Goal: Transaction & Acquisition: Purchase product/service

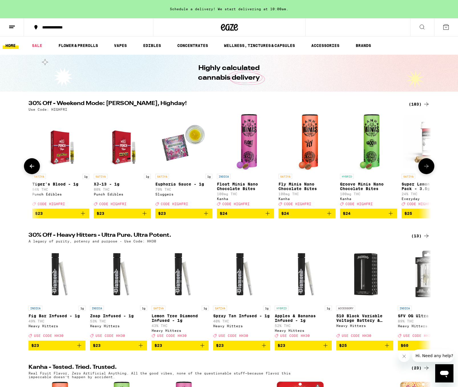
scroll to position [0, 6527]
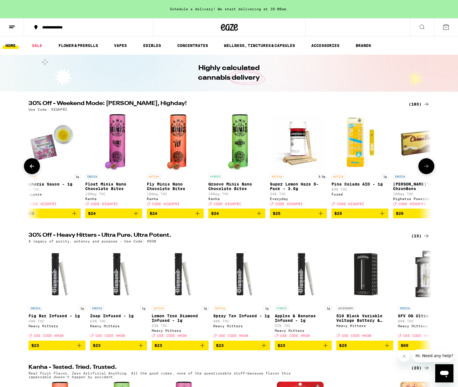
click at [321, 217] on icon "Add to bag" at bounding box center [320, 213] width 7 height 7
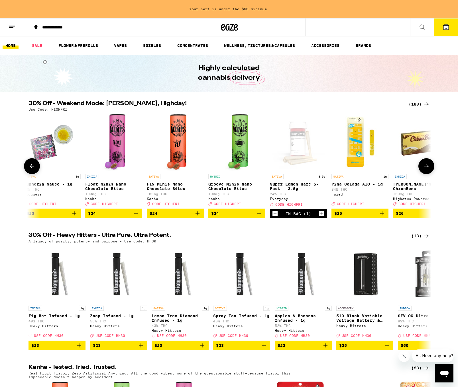
click at [321, 217] on icon "Increment" at bounding box center [321, 213] width 5 height 7
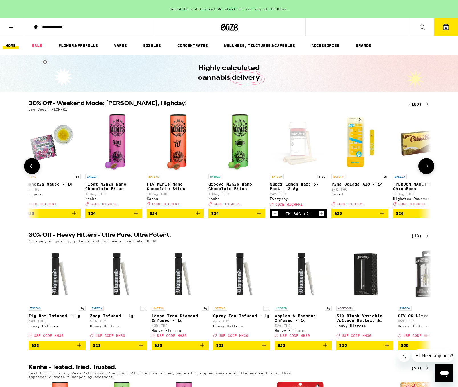
click at [321, 217] on icon "Increment" at bounding box center [321, 213] width 5 height 7
click at [430, 167] on button at bounding box center [426, 166] width 16 height 16
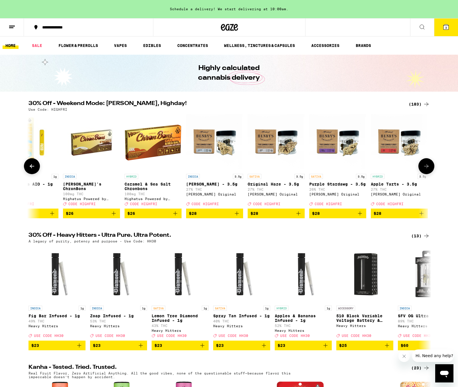
scroll to position [0, 6866]
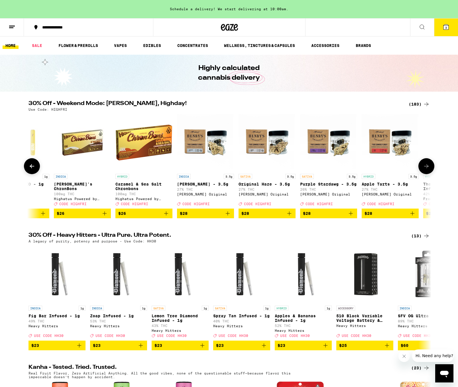
click at [430, 167] on button at bounding box center [426, 166] width 16 height 16
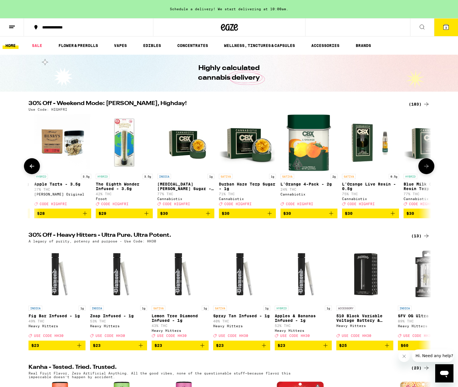
scroll to position [0, 7204]
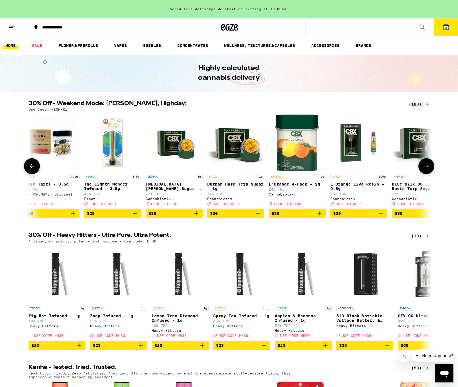
click at [430, 167] on button at bounding box center [426, 166] width 16 height 16
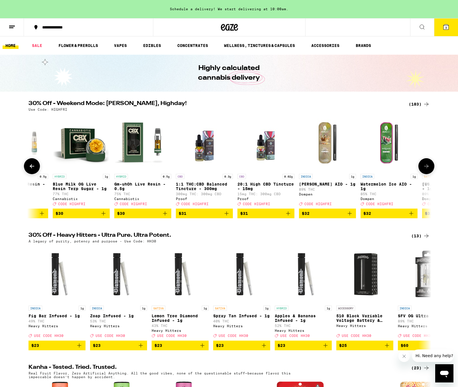
click at [430, 167] on button at bounding box center [426, 166] width 16 height 16
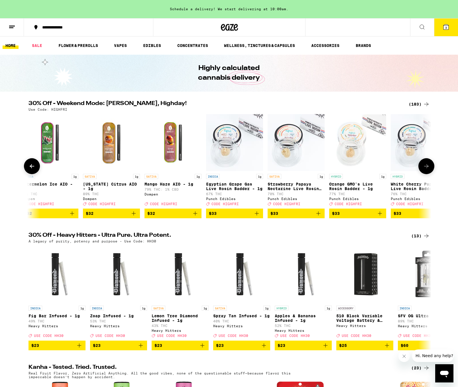
click at [430, 167] on button at bounding box center [426, 166] width 16 height 16
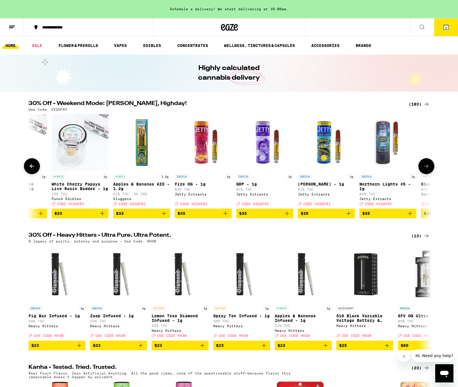
click at [430, 167] on button at bounding box center [426, 166] width 16 height 16
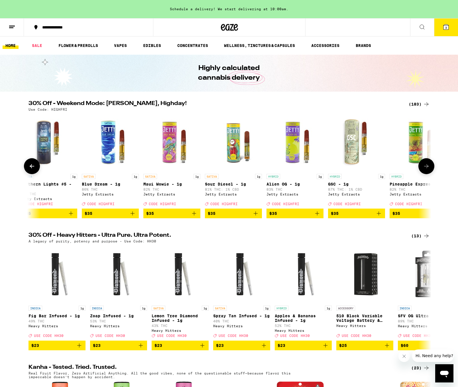
click at [430, 167] on button at bounding box center [426, 166] width 16 height 16
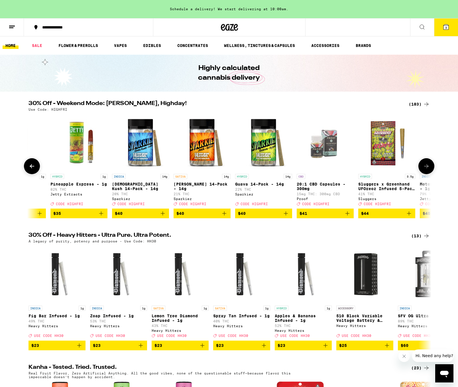
click at [432, 166] on button at bounding box center [426, 166] width 16 height 16
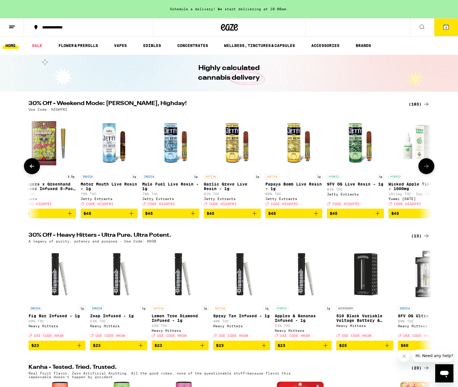
click at [432, 166] on button at bounding box center [426, 166] width 16 height 16
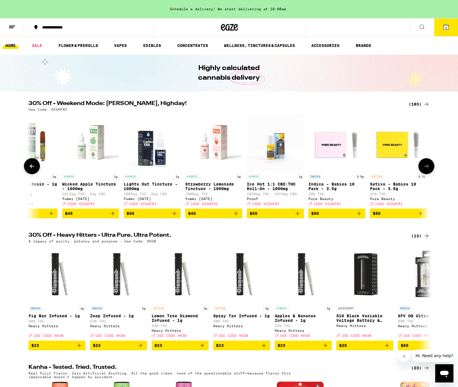
scroll to position [0, 9577]
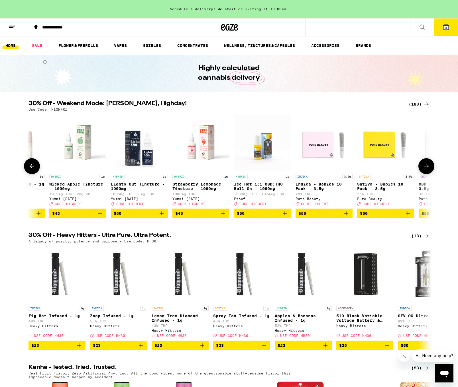
click at [432, 166] on button at bounding box center [426, 166] width 16 height 16
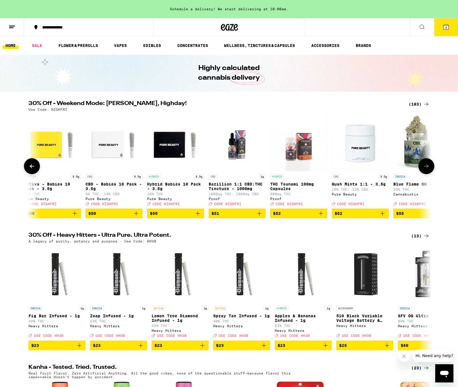
scroll to position [0, 9916]
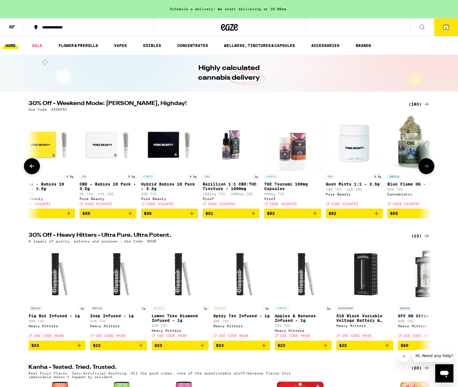
click at [430, 166] on button at bounding box center [426, 166] width 16 height 16
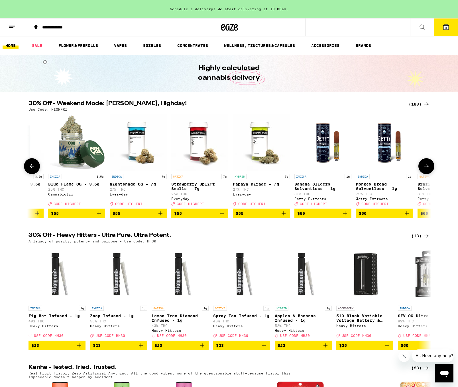
click at [430, 166] on button at bounding box center [426, 166] width 16 height 16
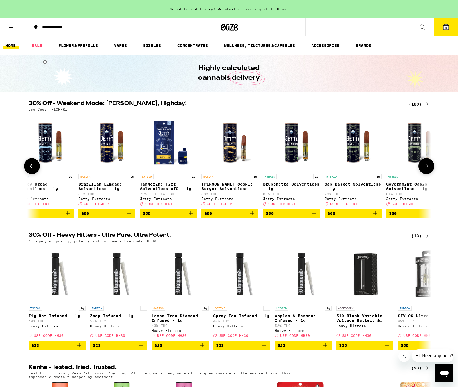
click at [430, 166] on button at bounding box center [426, 166] width 16 height 16
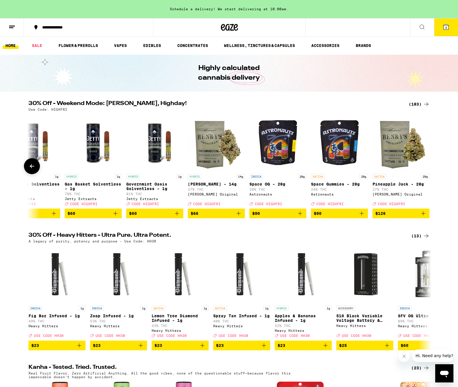
scroll to position [0, 10858]
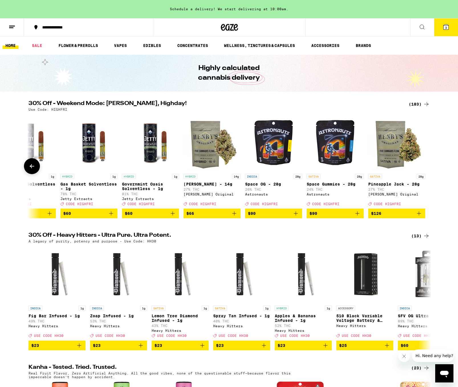
click at [430, 166] on div at bounding box center [426, 166] width 16 height 16
click at [443, 32] on button "3" at bounding box center [446, 28] width 24 height 18
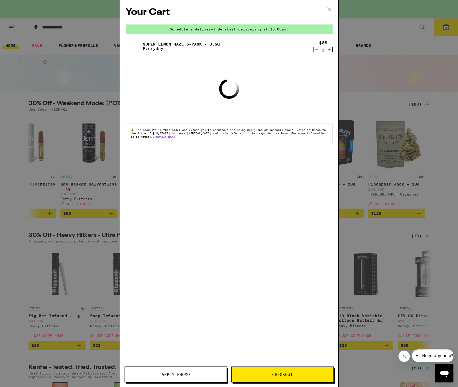
click at [279, 374] on span "Checkout" at bounding box center [282, 375] width 21 height 4
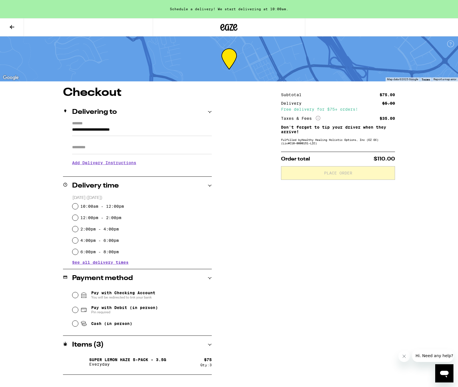
click at [103, 205] on label "10:00am - 12:00pm" at bounding box center [102, 206] width 44 height 5
click at [78, 205] on input "10:00am - 12:00pm" at bounding box center [75, 207] width 6 height 6
radio input "true"
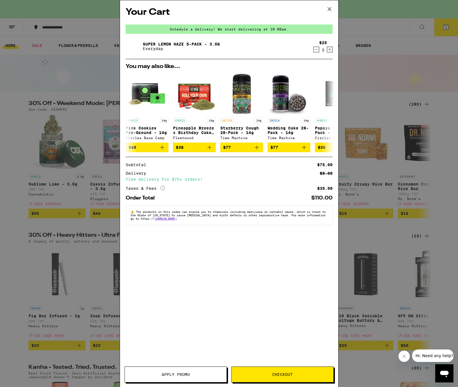
click at [84, 73] on div "Your Cart Schedule a delivery! We start delivering at 10:00am. Super Lemon Haze…" at bounding box center [229, 193] width 458 height 387
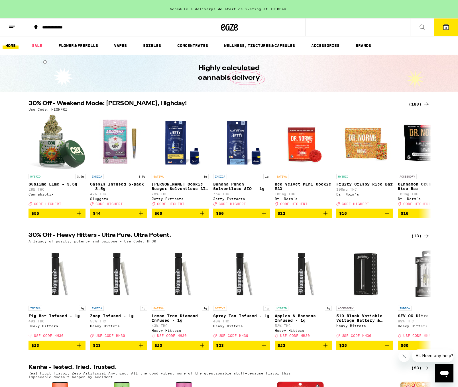
click at [445, 30] on icon at bounding box center [445, 27] width 7 height 7
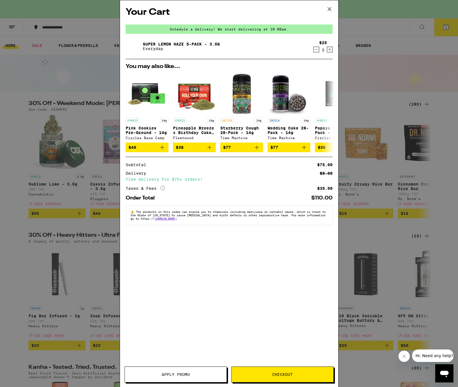
click at [285, 370] on button "Checkout" at bounding box center [282, 375] width 102 height 16
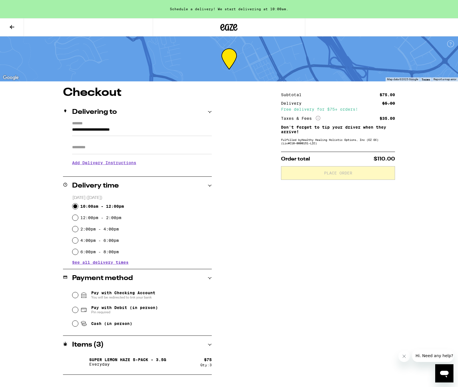
click at [44, 189] on div "**********" at bounding box center [229, 231] width 410 height 288
click at [73, 205] on input "10:00am - 12:00pm" at bounding box center [75, 207] width 6 height 6
click at [76, 296] on input "Pay with Checking Account You will be redirected to link your bank" at bounding box center [75, 296] width 6 height 6
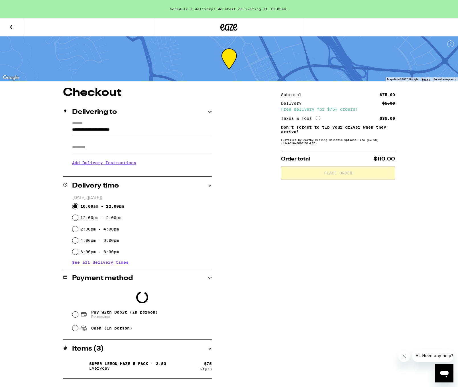
click at [75, 314] on input "Pay with Debit (in person) Pin required" at bounding box center [75, 315] width 6 height 6
radio input "true"
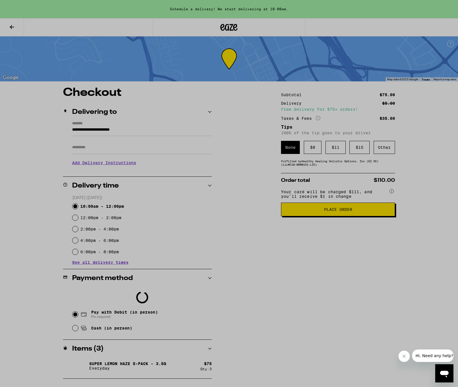
click at [308, 167] on div at bounding box center [229, 193] width 458 height 387
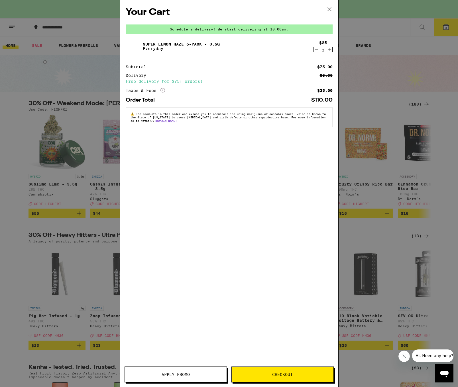
click at [167, 373] on span "Apply Promo" at bounding box center [176, 375] width 28 height 4
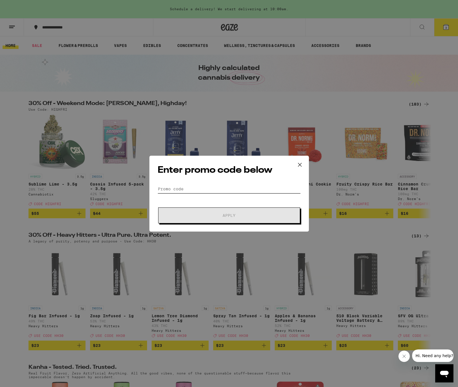
click at [194, 188] on input "Promo Code" at bounding box center [229, 189] width 143 height 9
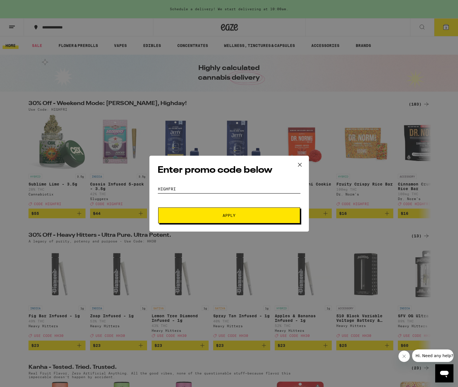
type input "hiGhFRi"
click at [229, 215] on button "Apply" at bounding box center [229, 216] width 142 height 16
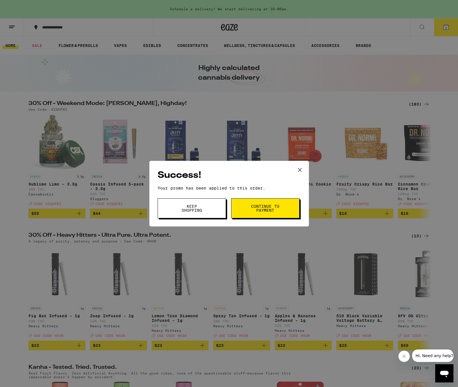
click at [267, 210] on span "Continue to payment" at bounding box center [265, 209] width 29 height 8
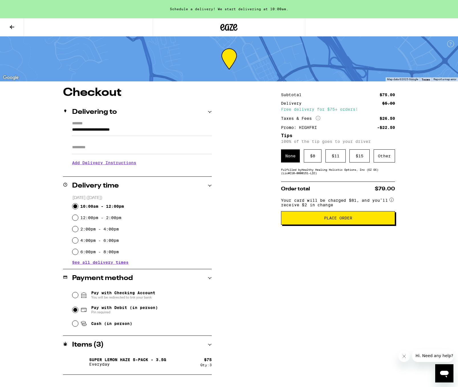
click at [11, 30] on icon at bounding box center [12, 27] width 7 height 7
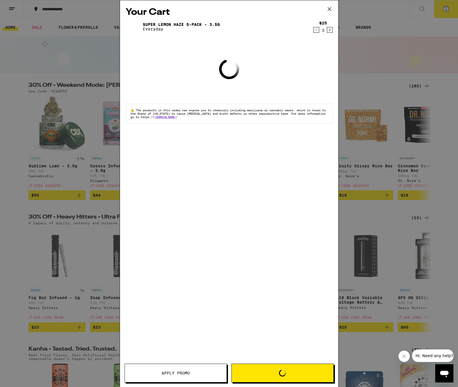
click at [71, 60] on div "Your Cart Super Lemon Haze 5-Pack - 3.5g Everyday $25 3 Loading ⚠️ The products…" at bounding box center [229, 193] width 458 height 387
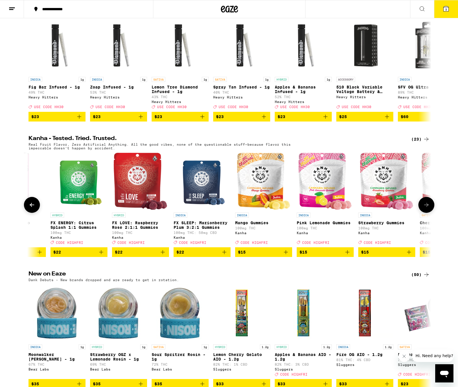
scroll to position [0, 162]
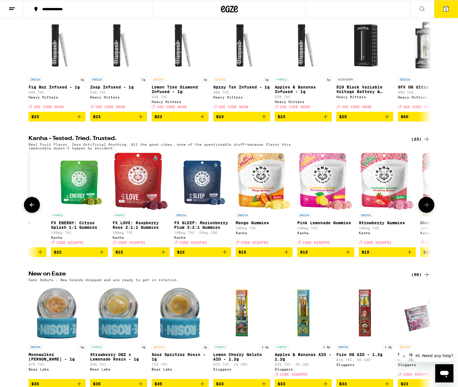
click at [131, 194] on img "Open page for FX LOVE: Raspberry Rose 2:1:1 Gummies from Kanha" at bounding box center [140, 181] width 53 height 57
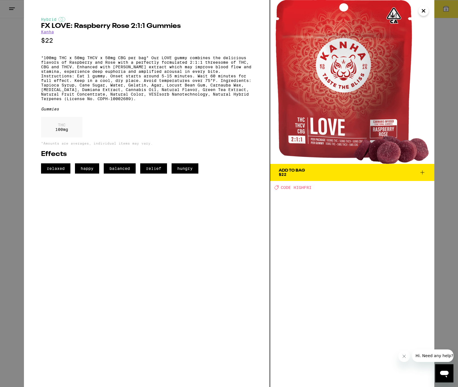
click at [7, 100] on div "Hybrid FX LOVE: Raspberry Rose 2:1:1 Gummies Kanha $22 *100mg THC x 50mg THCV x…" at bounding box center [229, 193] width 458 height 387
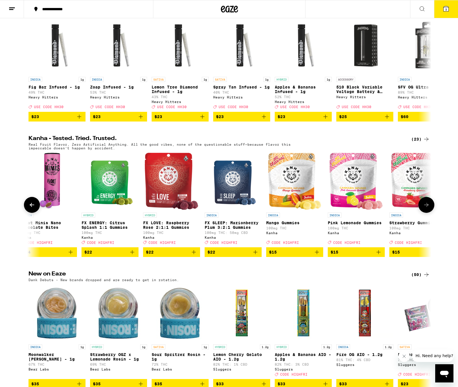
scroll to position [0, 120]
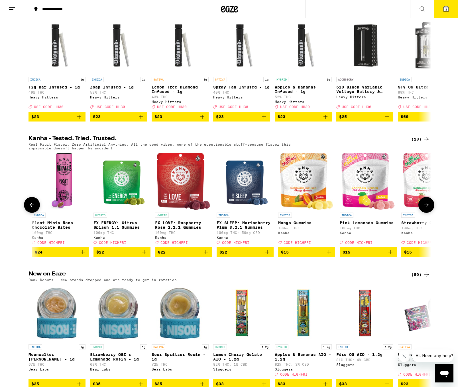
click at [245, 195] on img "Open page for FX SLEEP: Marionberry Plum 3:2:1 Gummies from Kanha" at bounding box center [245, 181] width 48 height 57
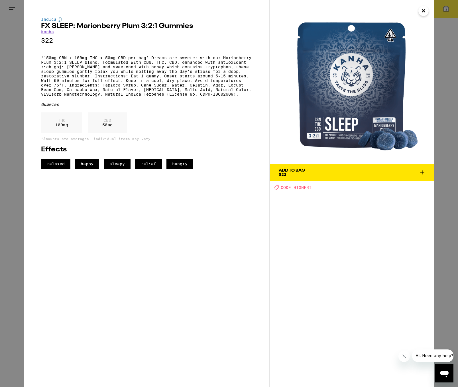
click at [424, 175] on icon at bounding box center [422, 172] width 7 height 7
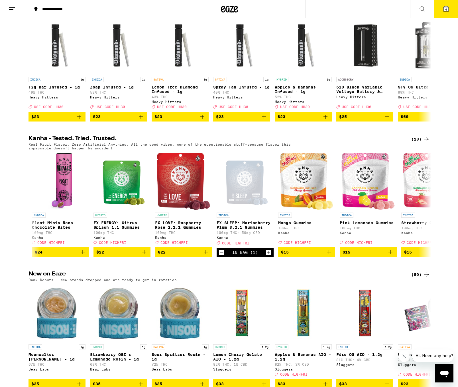
click at [445, 5] on icon at bounding box center [445, 8] width 7 height 7
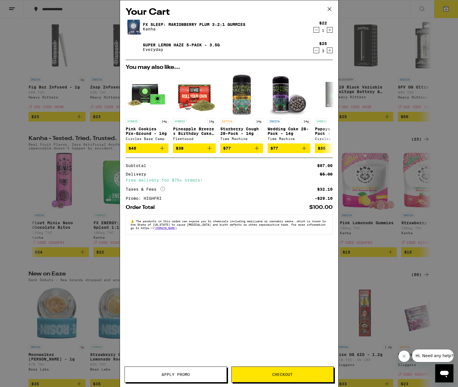
click at [274, 376] on span "Checkout" at bounding box center [282, 375] width 21 height 4
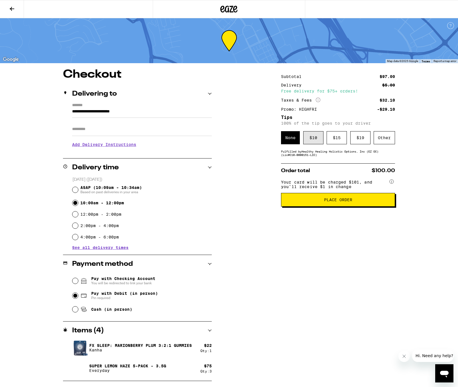
click at [314, 142] on div "$ 10" at bounding box center [313, 137] width 20 height 13
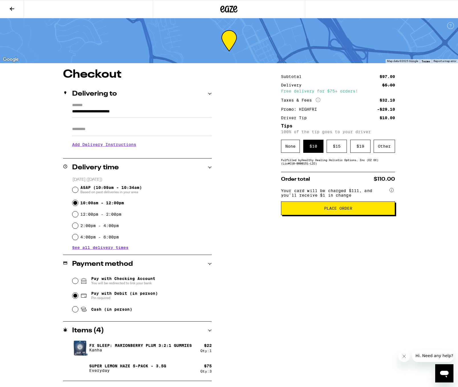
click at [77, 190] on input "ASAP (10:09am - 10:34am) Based on past deliveries in your area" at bounding box center [75, 190] width 6 height 6
radio input "true"
click at [225, 12] on icon at bounding box center [228, 9] width 17 height 10
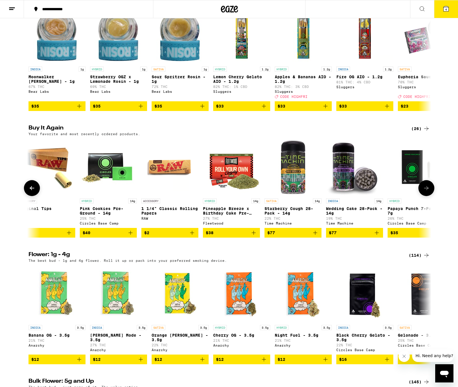
scroll to position [0, 11]
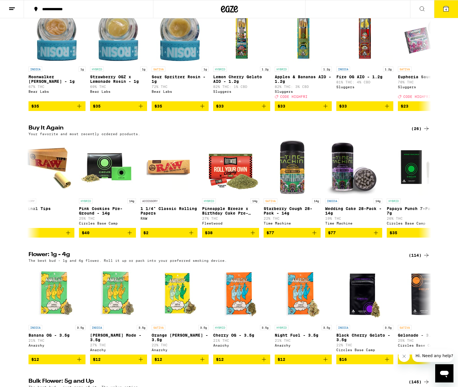
click at [445, 9] on span "4" at bounding box center [446, 9] width 2 height 3
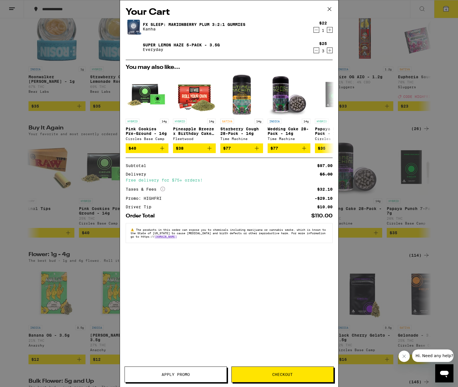
click at [369, 170] on div "Your Cart FX SLEEP: Marionberry Plum 3:2:1 Gummies Kanha $22 1 Super Lemon Haze…" at bounding box center [229, 193] width 458 height 387
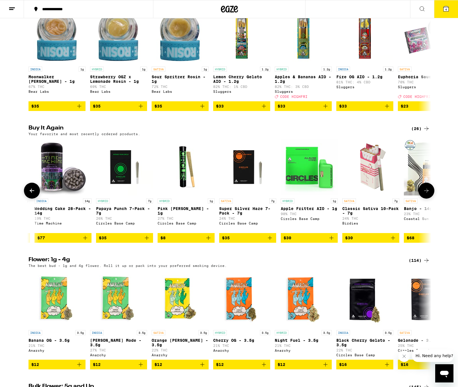
scroll to position [0, 303]
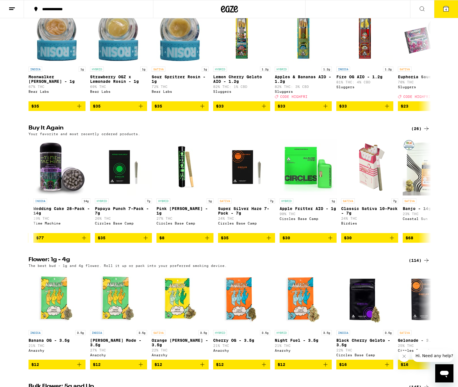
click at [442, 11] on icon at bounding box center [445, 8] width 7 height 7
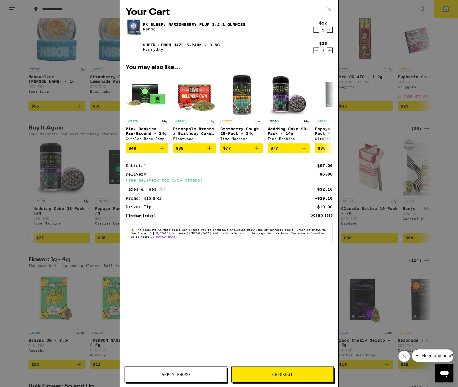
click at [287, 372] on button "Checkout" at bounding box center [282, 375] width 102 height 16
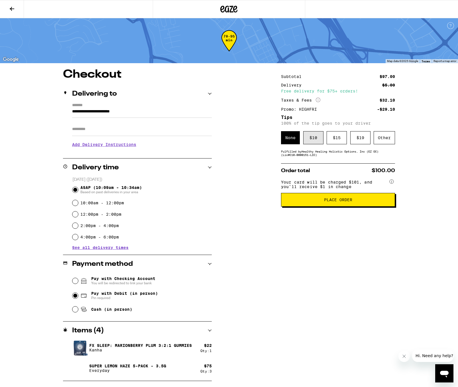
click at [313, 136] on div "$ 10" at bounding box center [313, 137] width 20 height 13
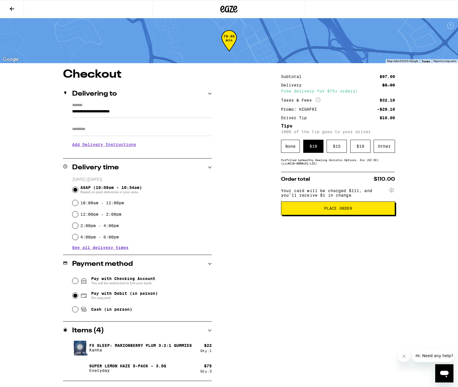
click at [340, 210] on span "Place Order" at bounding box center [338, 209] width 28 height 4
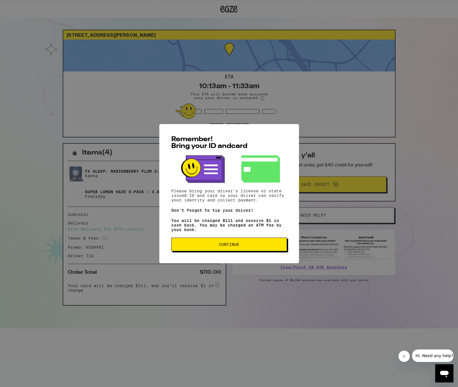
click at [218, 246] on span "Continue" at bounding box center [229, 245] width 106 height 4
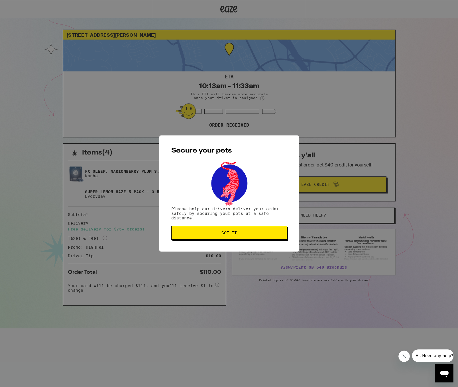
click at [225, 234] on span "Got it" at bounding box center [228, 233] width 15 height 4
